Goal: Navigation & Orientation: Find specific page/section

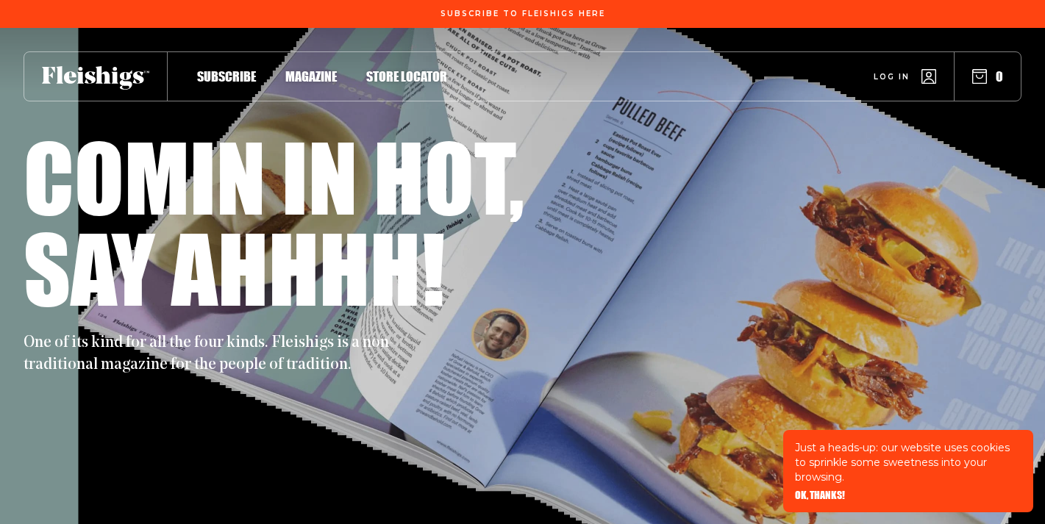
click at [304, 69] on span "Magazine" at bounding box center [310, 61] width 51 height 16
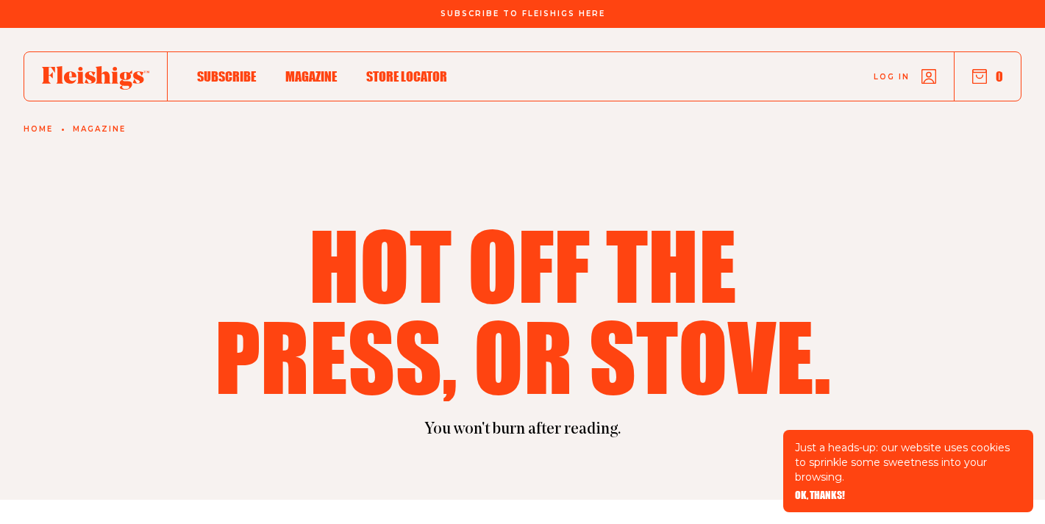
scroll to position [579, 0]
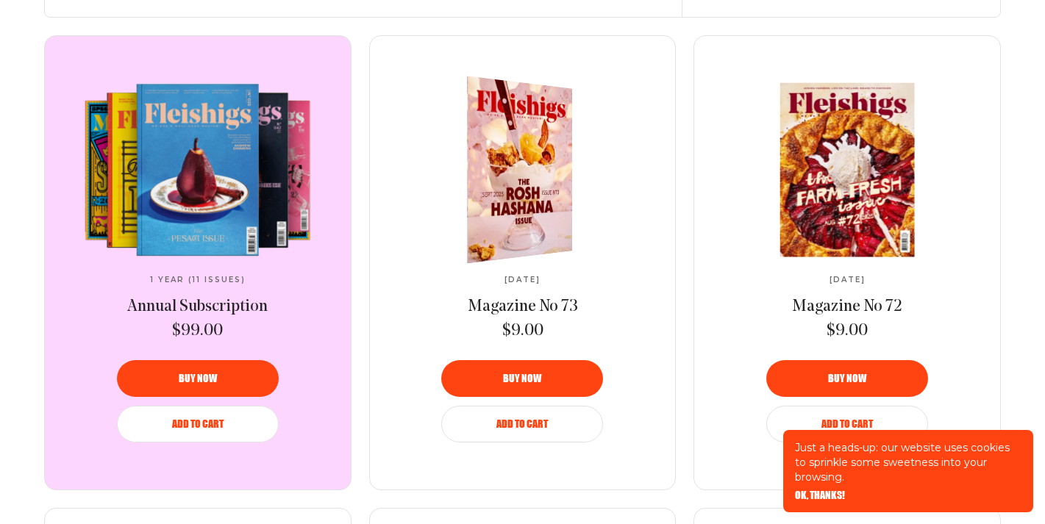
click at [479, 207] on img at bounding box center [510, 169] width 193 height 201
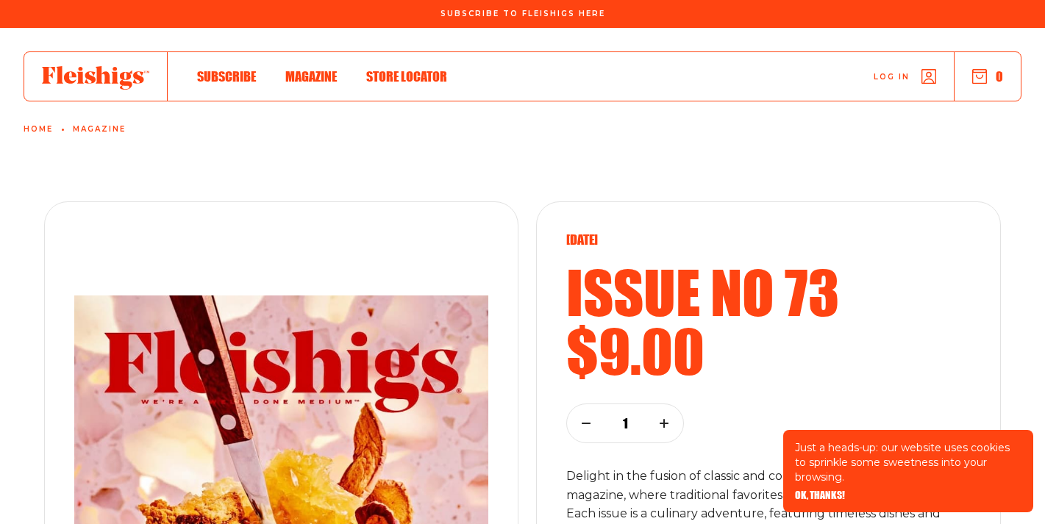
click at [87, 80] on use at bounding box center [95, 78] width 107 height 24
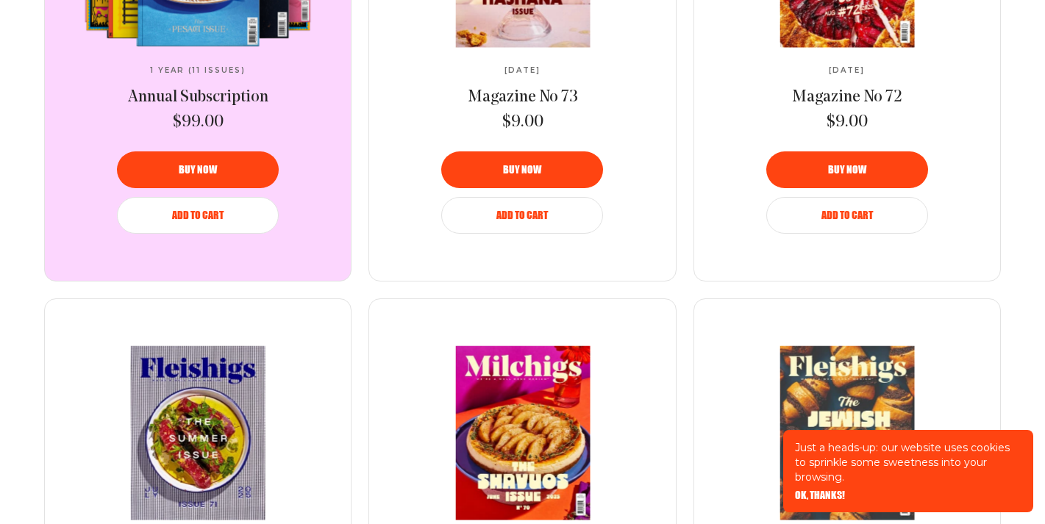
scroll to position [1144, 0]
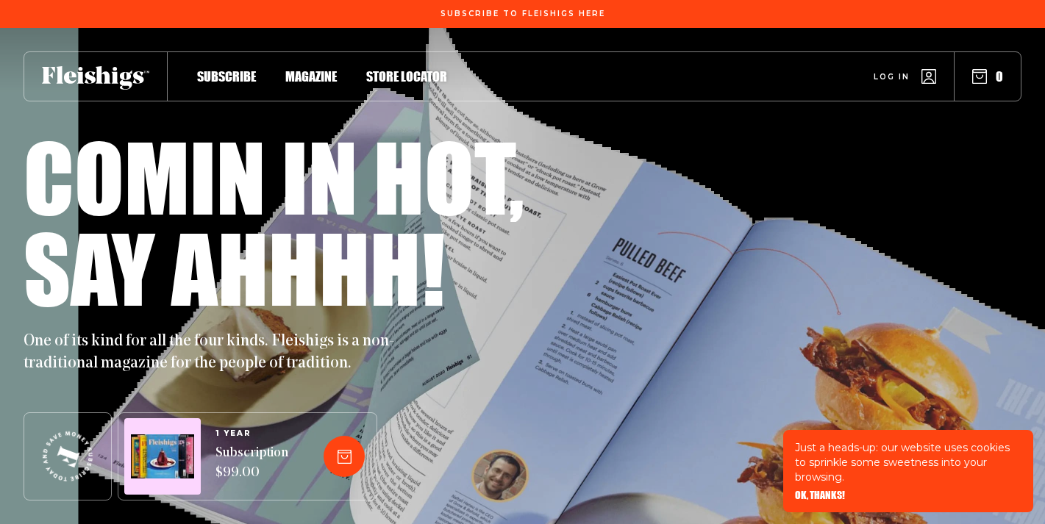
scroll to position [1144, 0]
